Goal: Task Accomplishment & Management: Use online tool/utility

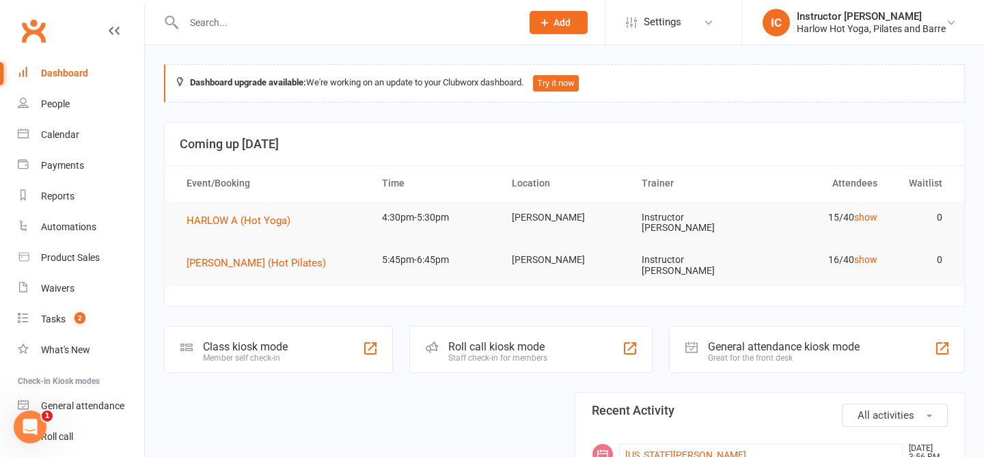
click at [552, 344] on div "Roll call kiosk mode Staff check-in for members" at bounding box center [530, 349] width 243 height 47
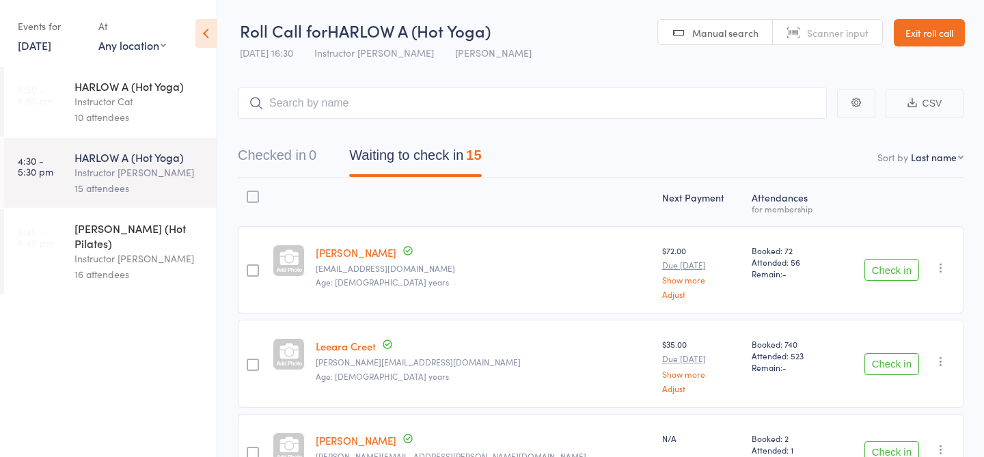
click at [930, 154] on select "First name Last name Birthday today? Behind on payments? Check in time Next pay…" at bounding box center [937, 157] width 53 height 14
select select "4"
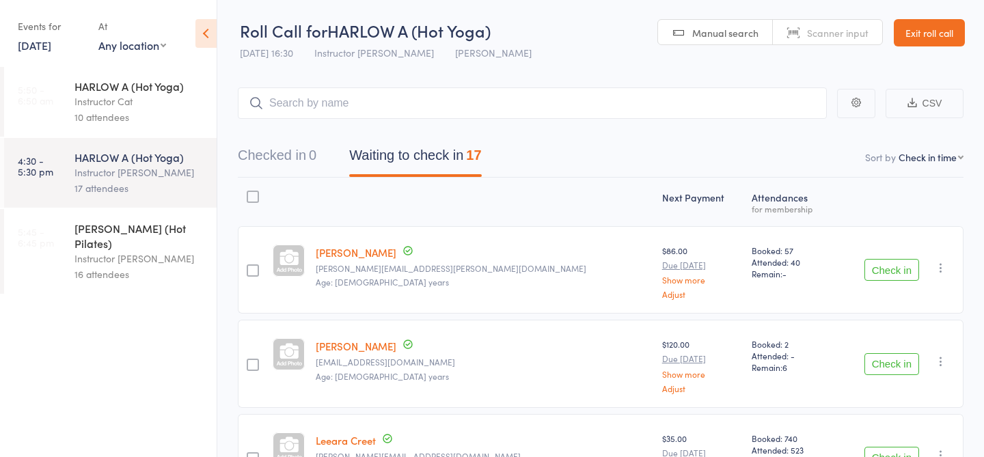
click at [428, 105] on input "search" at bounding box center [532, 102] width 589 height 31
type input "23477"
click at [786, 130] on link "Check in" at bounding box center [788, 132] width 49 height 21
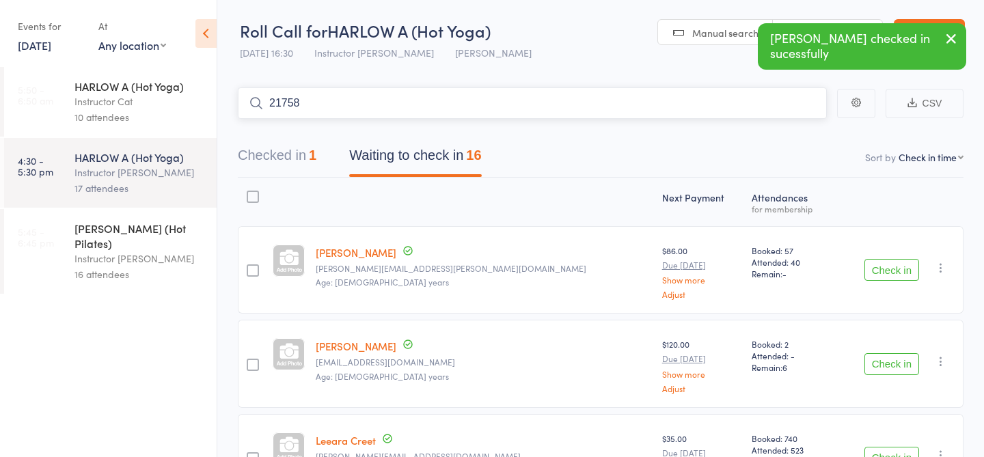
type input "21758"
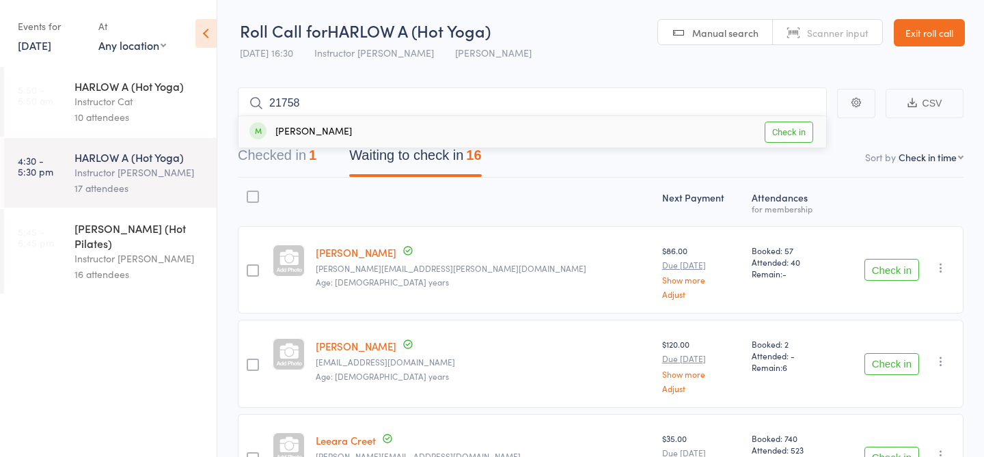
click at [775, 124] on link "Check in" at bounding box center [788, 132] width 49 height 21
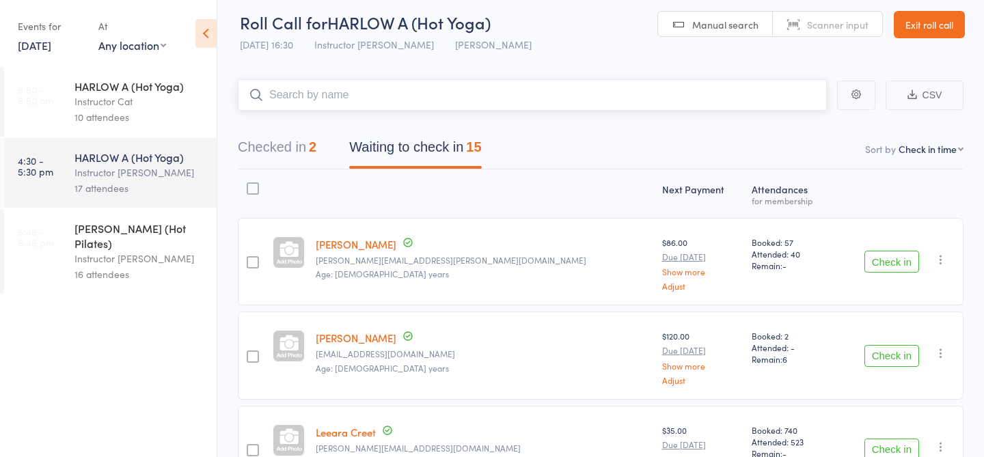
scroll to position [5, 0]
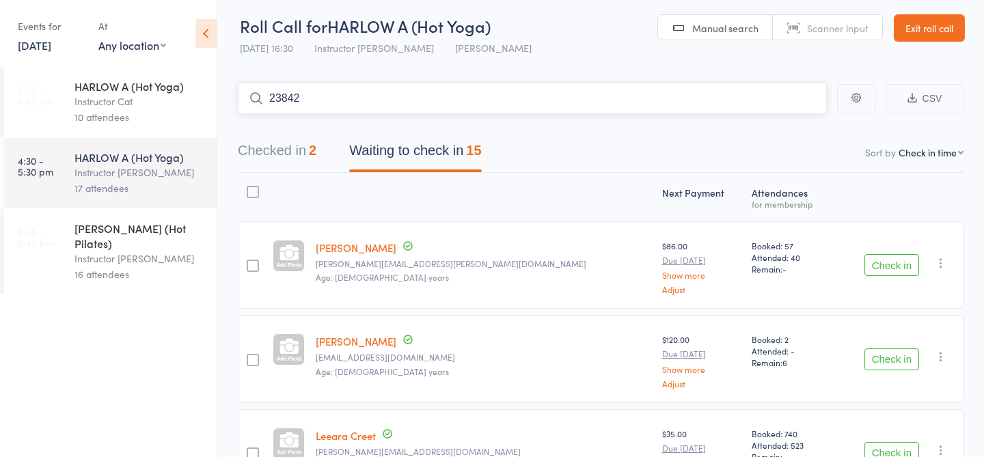
type input "23842"
click at [797, 130] on link "Check in" at bounding box center [788, 127] width 49 height 21
click at [573, 103] on input "search" at bounding box center [532, 98] width 589 height 31
type input "23412"
click at [773, 130] on link "Check in" at bounding box center [788, 127] width 49 height 21
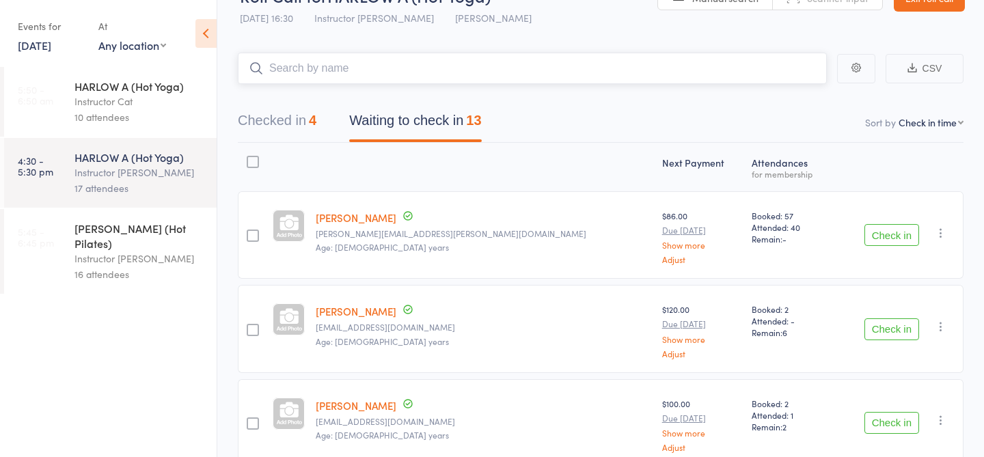
scroll to position [0, 0]
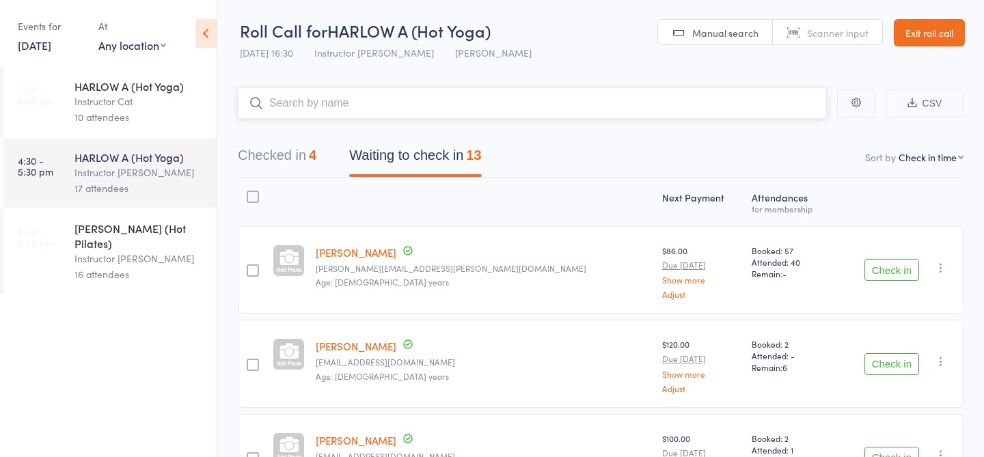
click at [533, 105] on input "search" at bounding box center [532, 102] width 589 height 31
click at [490, 98] on input "search" at bounding box center [532, 102] width 589 height 31
type input "23433"
click at [794, 131] on link "Check in" at bounding box center [788, 132] width 49 height 21
click at [696, 100] on input "search" at bounding box center [532, 102] width 589 height 31
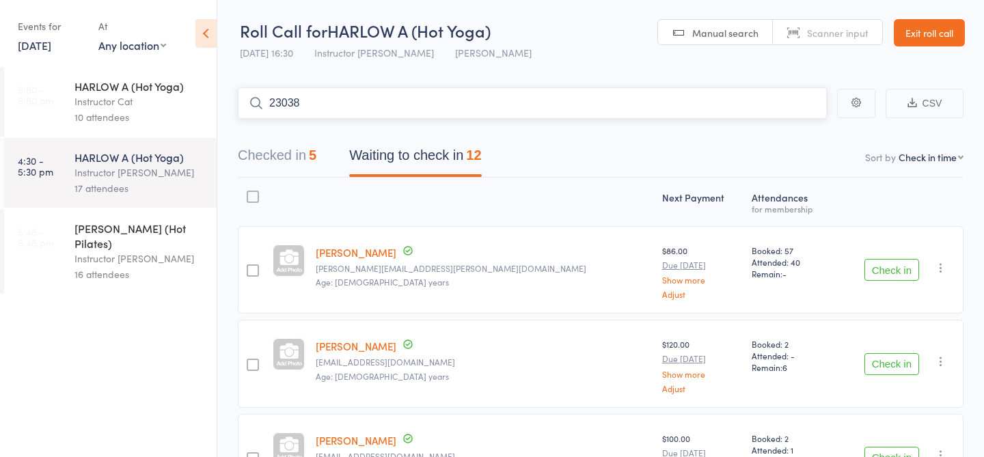
type input "23038"
click at [790, 133] on link "Check in" at bounding box center [788, 132] width 49 height 21
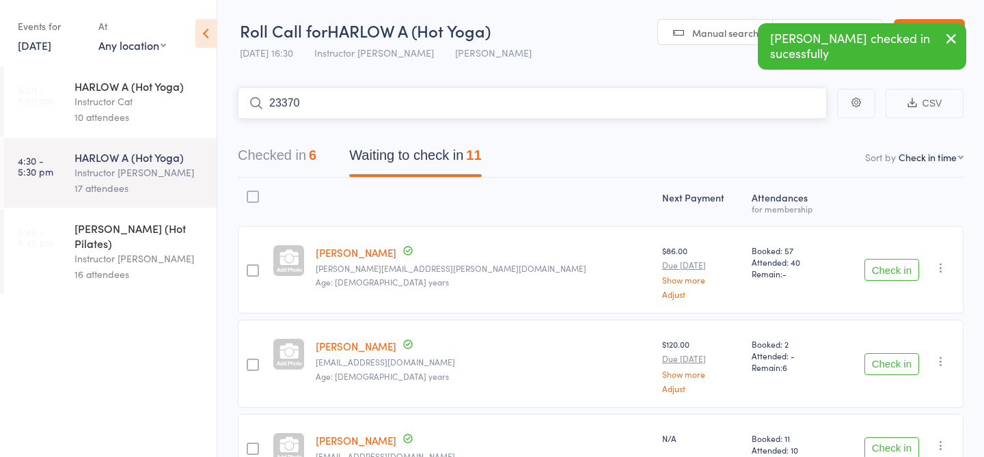
type input "23370"
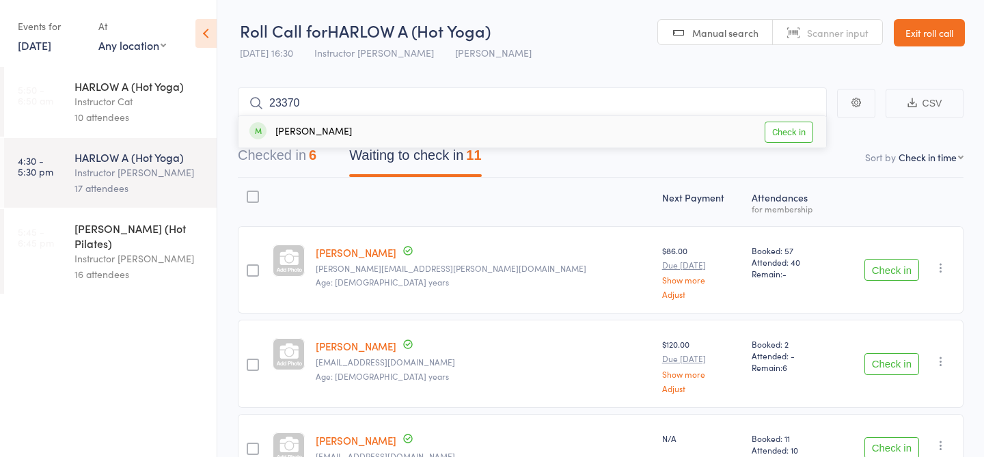
click at [793, 127] on link "Check in" at bounding box center [788, 132] width 49 height 21
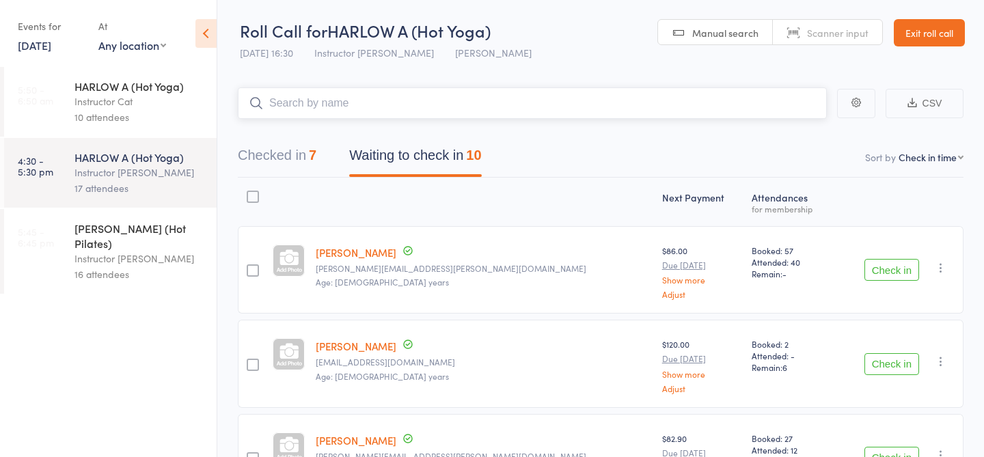
click at [534, 106] on input "search" at bounding box center [532, 102] width 589 height 31
type input "23849"
click at [784, 136] on link "Check in" at bounding box center [788, 132] width 49 height 21
click at [734, 103] on input "search" at bounding box center [532, 102] width 589 height 31
type input "20171"
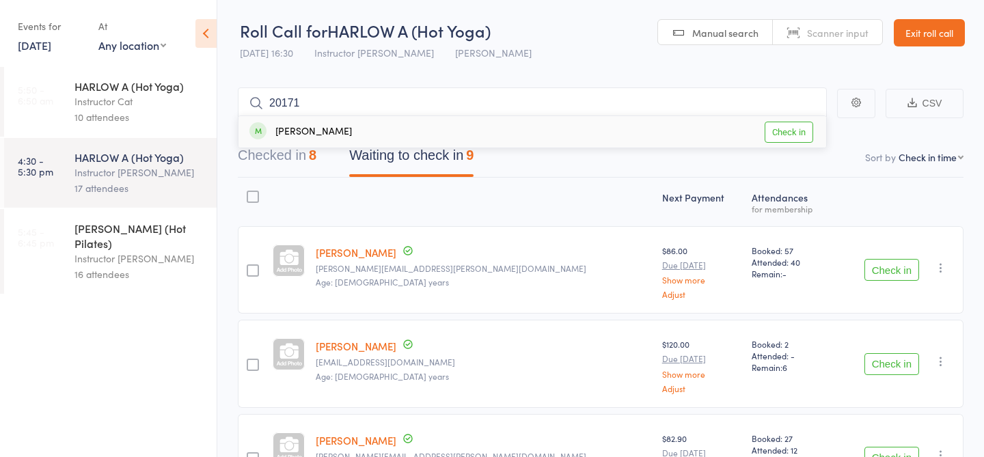
click at [779, 132] on link "Check in" at bounding box center [788, 132] width 49 height 21
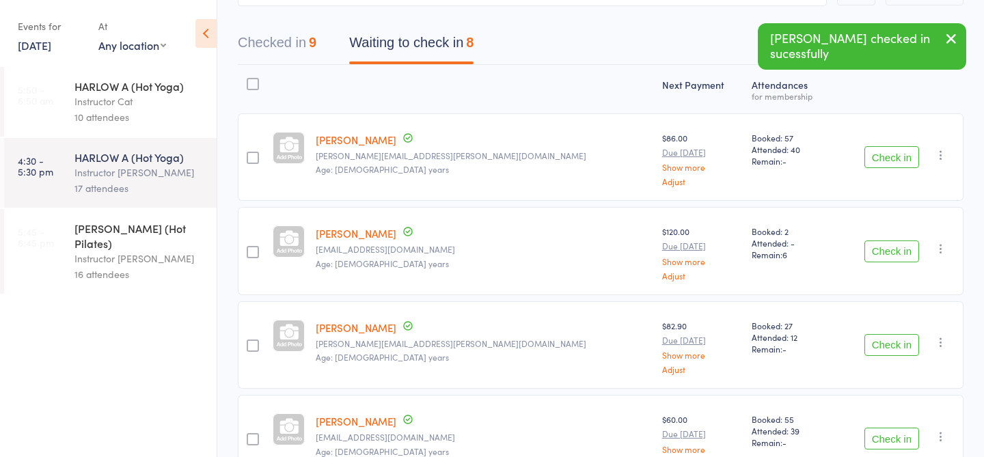
drag, startPoint x: 512, startPoint y: 327, endPoint x: 541, endPoint y: 228, distance: 103.3
click at [512, 326] on div "Sally Salmon Sally.e.salmon@gmail.com Age: 41 years" at bounding box center [483, 344] width 346 height 87
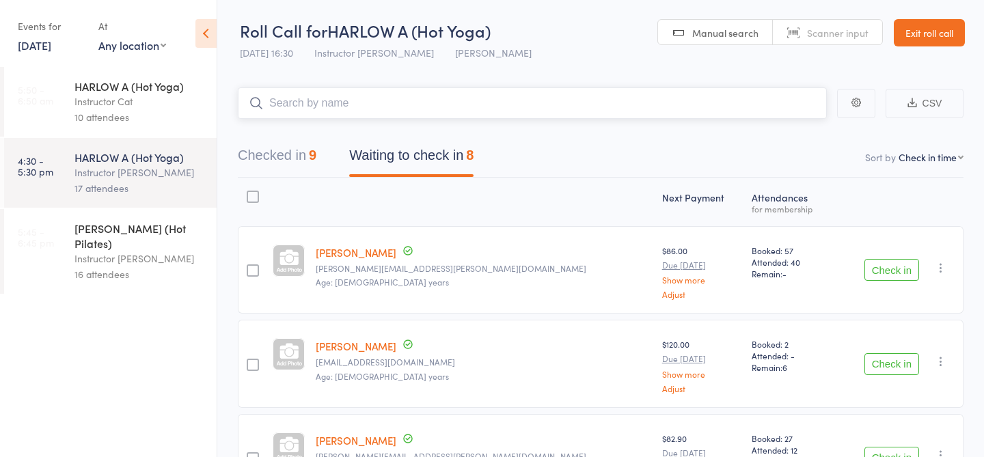
click at [506, 98] on input "search" at bounding box center [532, 102] width 589 height 31
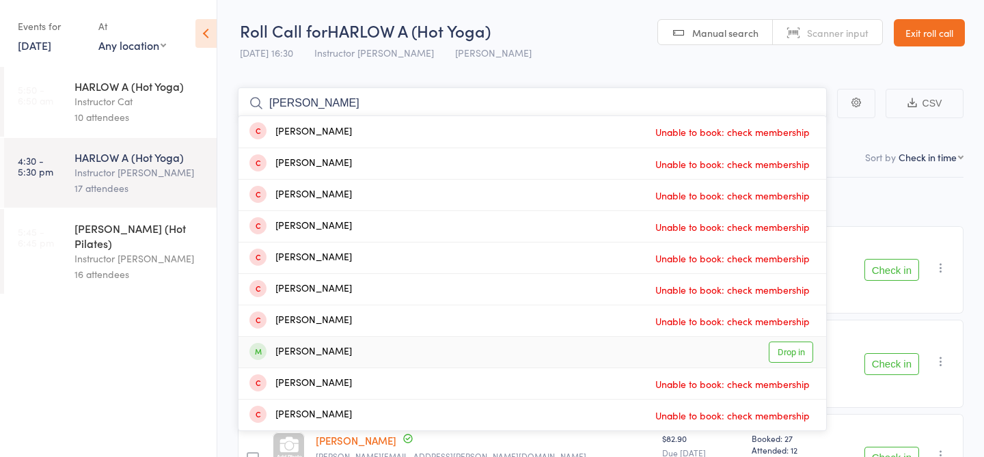
type input "fran"
click at [788, 349] on link "Drop in" at bounding box center [791, 352] width 44 height 21
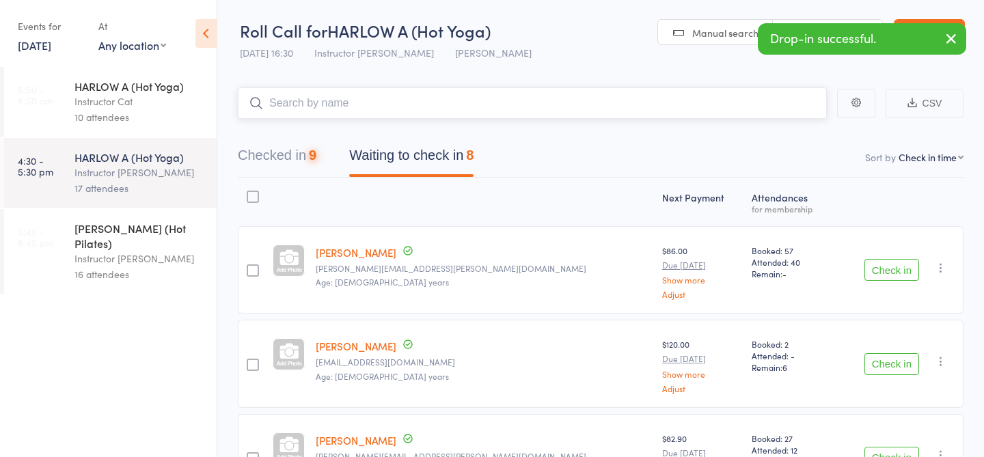
click at [542, 94] on input "search" at bounding box center [532, 102] width 589 height 31
type input "23744"
click at [542, 119] on div "Checked in 10 Waiting to check in 8" at bounding box center [600, 148] width 725 height 59
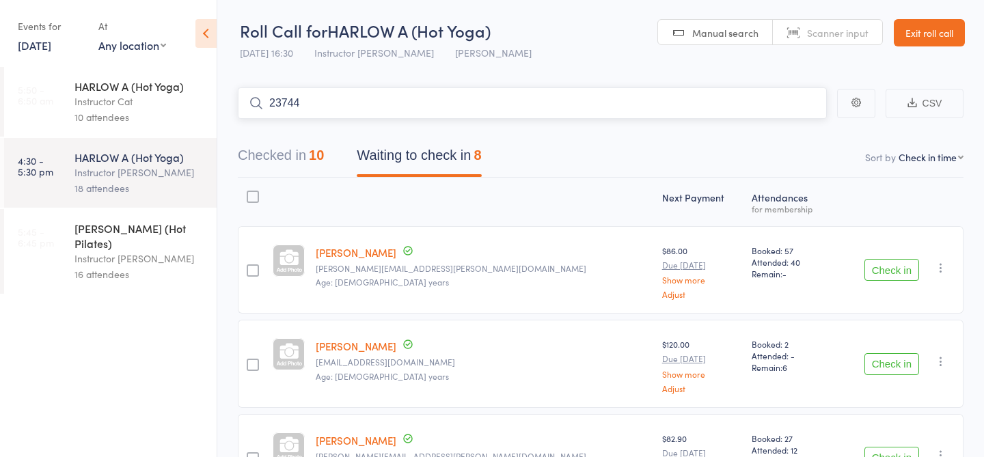
click at [749, 99] on input "23744" at bounding box center [532, 102] width 589 height 31
click at [881, 360] on button "Check in" at bounding box center [891, 364] width 55 height 22
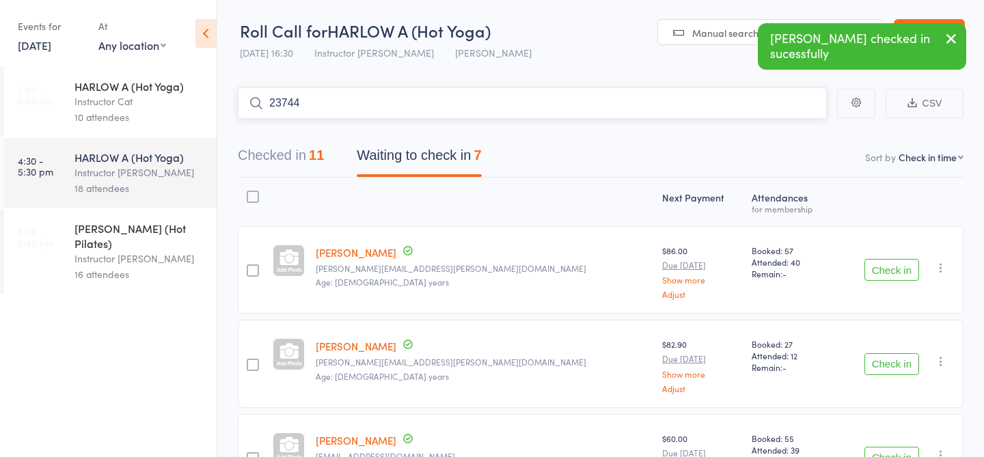
click at [779, 106] on input "23744" at bounding box center [532, 102] width 589 height 31
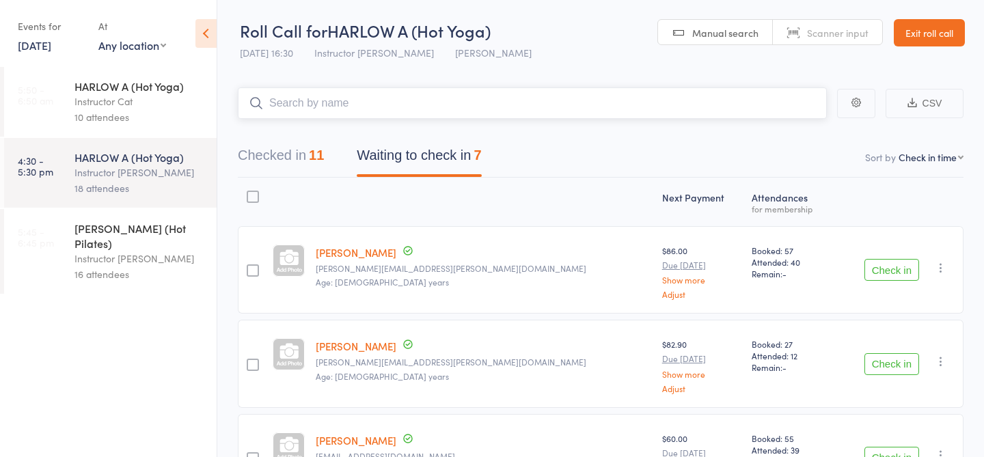
click at [715, 98] on input "search" at bounding box center [532, 102] width 589 height 31
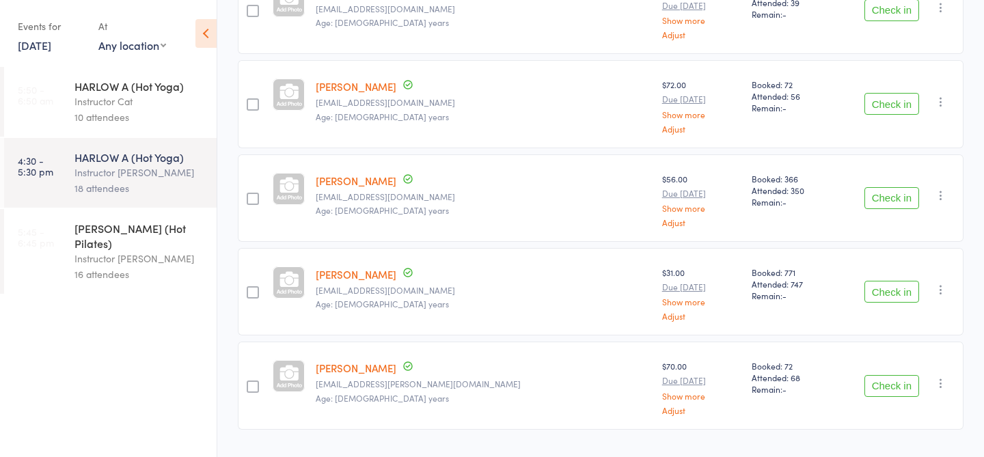
scroll to position [478, 0]
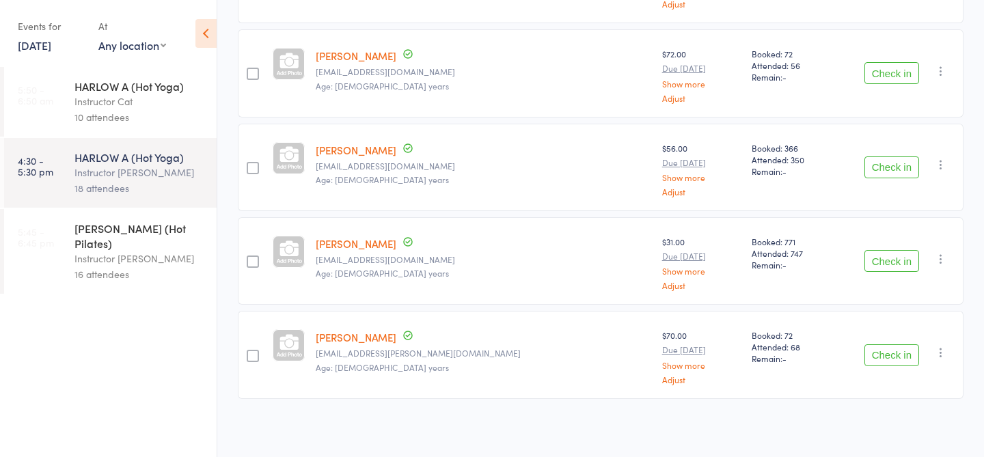
click at [890, 357] on button "Check in" at bounding box center [891, 355] width 55 height 22
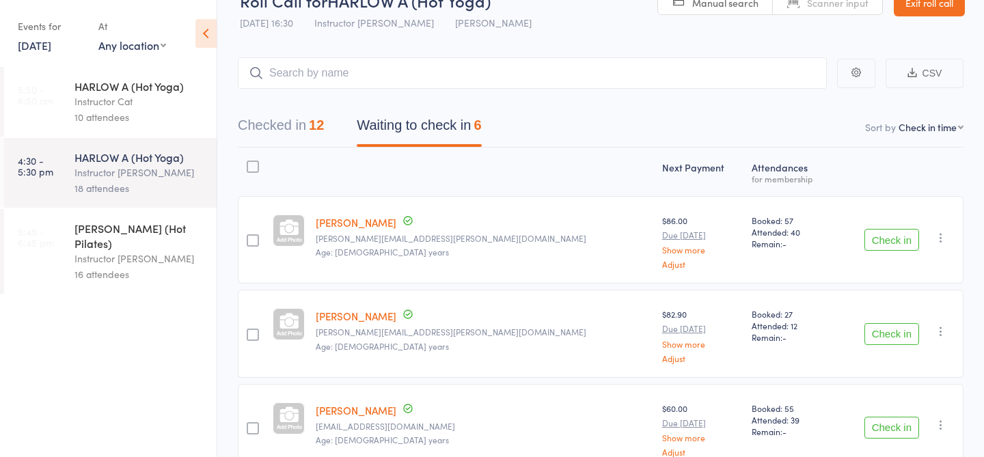
scroll to position [0, 0]
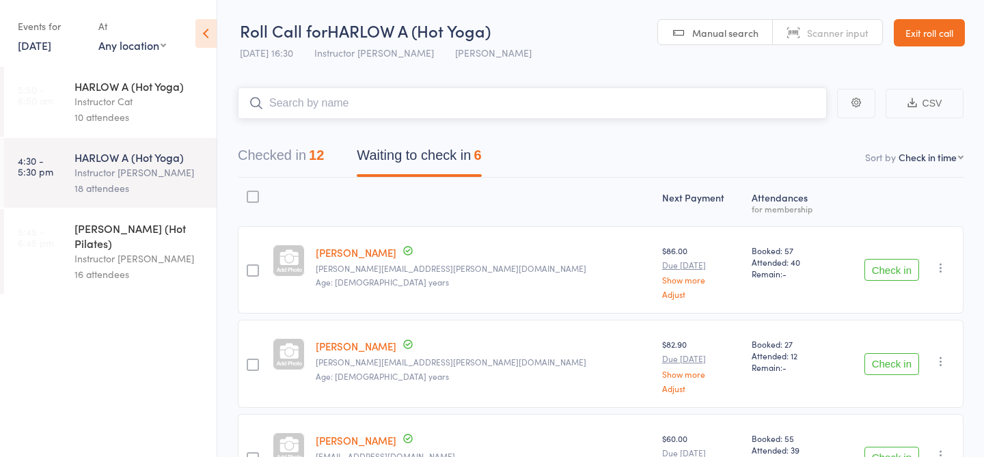
click at [465, 99] on input "search" at bounding box center [532, 102] width 589 height 31
type input "21500"
click at [781, 141] on link "Drop in" at bounding box center [791, 132] width 44 height 21
click at [708, 107] on input "search" at bounding box center [532, 102] width 589 height 31
type input "23044"
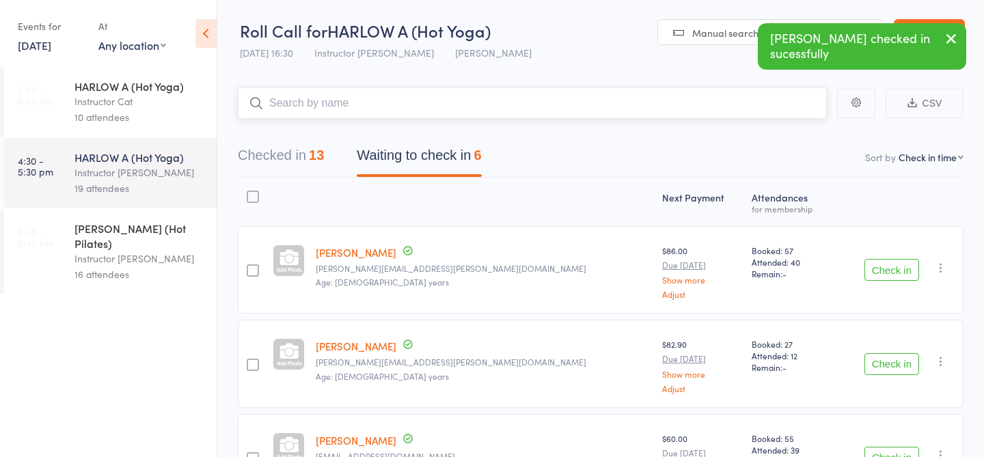
click at [620, 102] on input "search" at bounding box center [532, 102] width 589 height 31
type input "21974"
click at [799, 130] on link "Check in" at bounding box center [788, 132] width 49 height 21
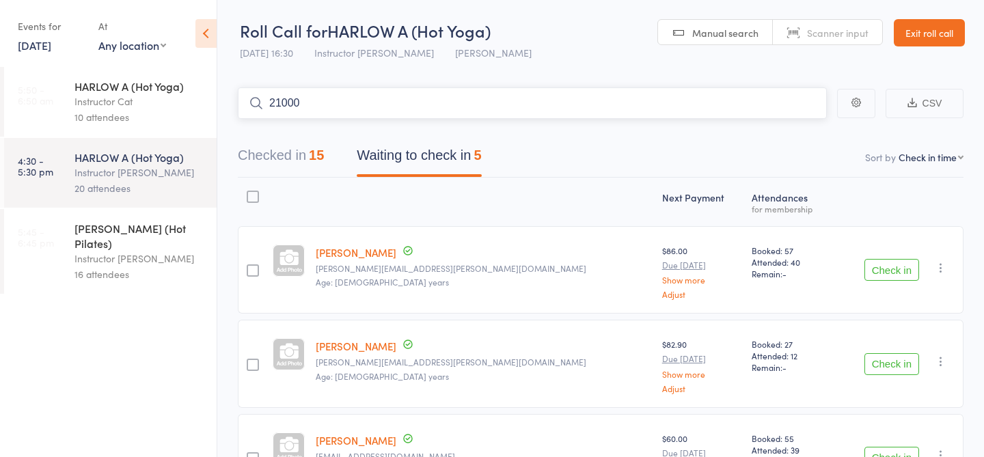
type input "21000"
click at [781, 133] on link "Check in" at bounding box center [788, 132] width 49 height 21
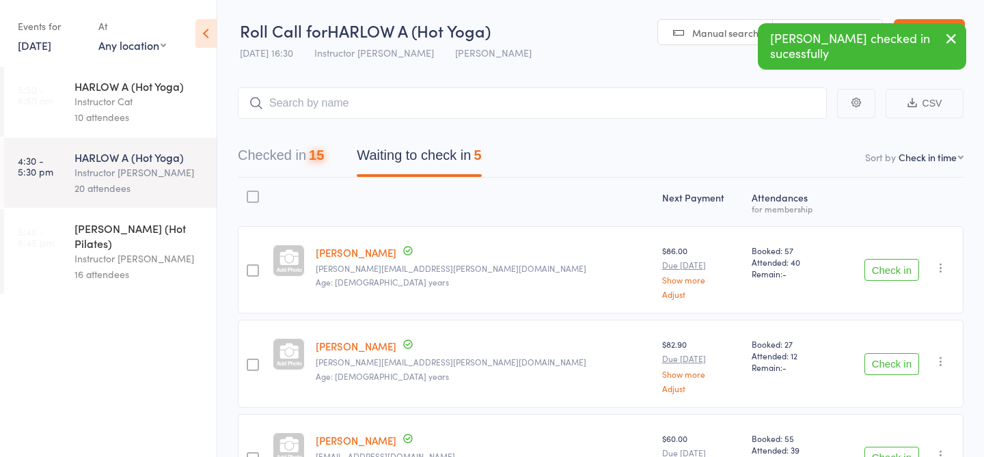
click at [759, 120] on div "Checked in 15 Waiting to check in 5" at bounding box center [600, 148] width 725 height 59
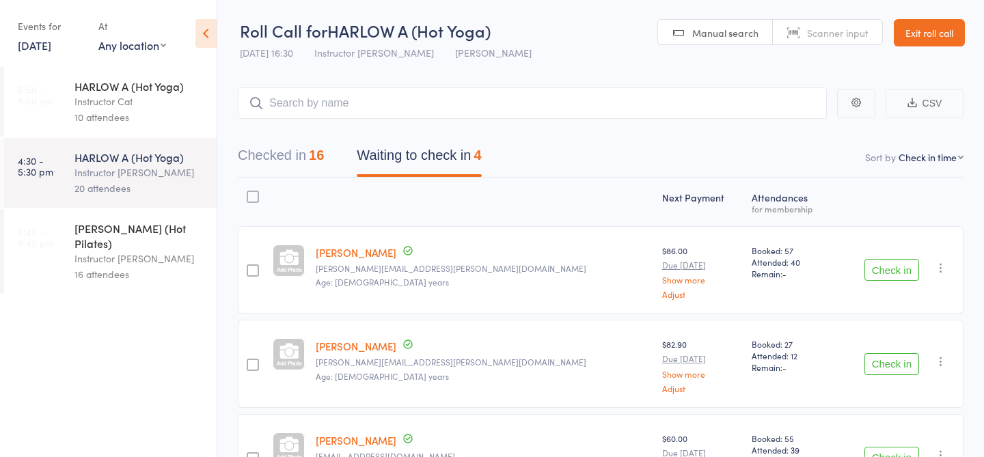
click at [318, 161] on div "16" at bounding box center [316, 155] width 15 height 15
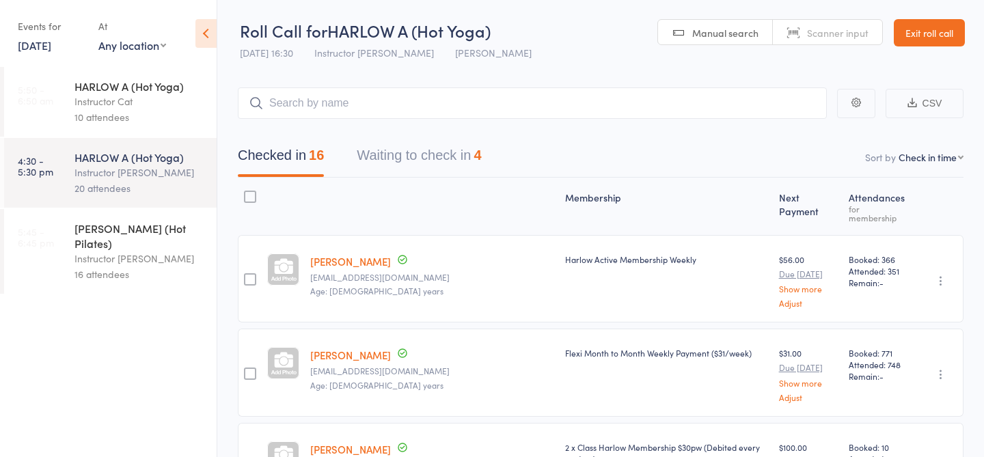
click at [386, 156] on button "Waiting to check in 4" at bounding box center [419, 159] width 124 height 36
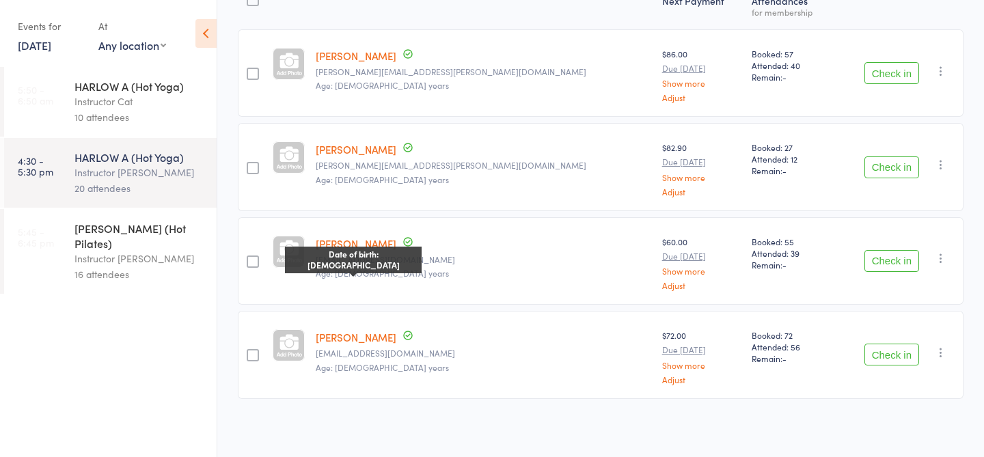
scroll to position [197, 0]
